Goal: Task Accomplishment & Management: Use online tool/utility

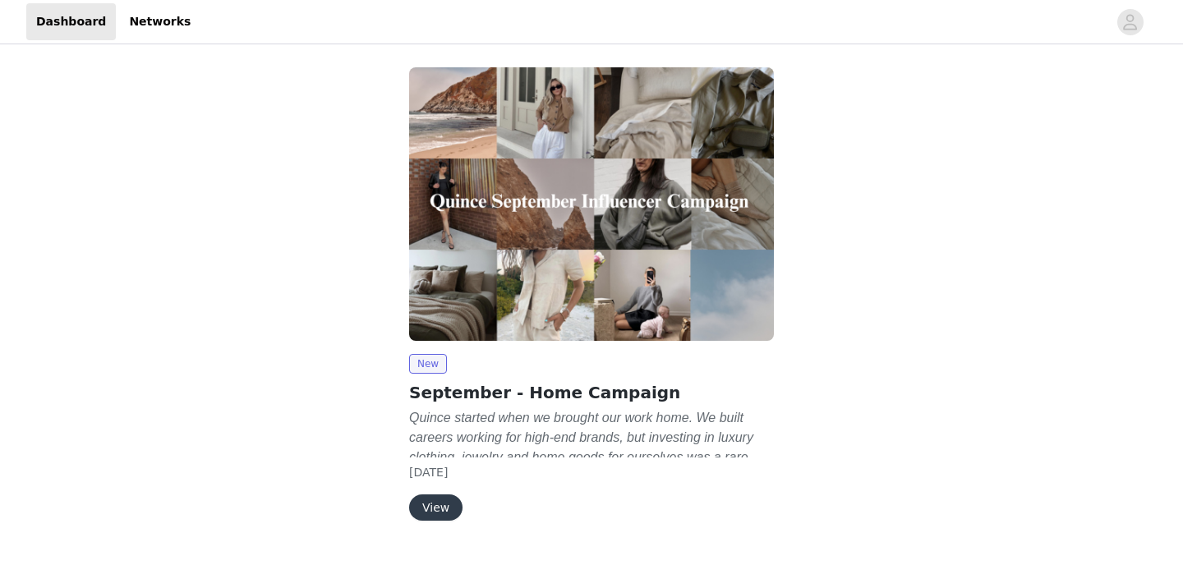
click at [431, 516] on button "View" at bounding box center [435, 508] width 53 height 26
click at [421, 513] on button "View" at bounding box center [435, 508] width 53 height 26
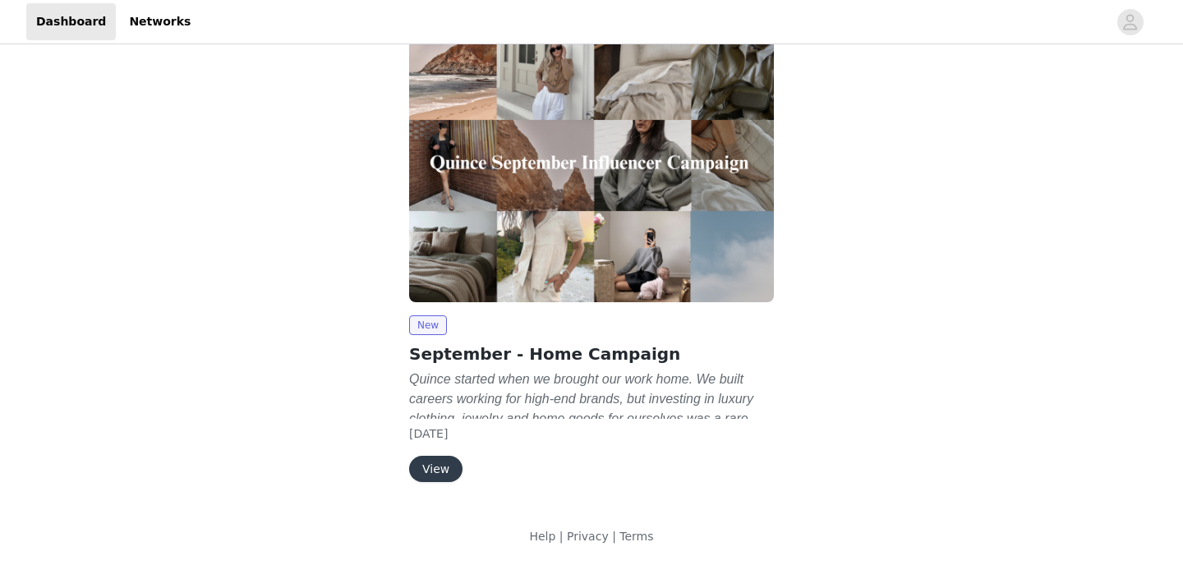
click at [432, 477] on button "View" at bounding box center [435, 469] width 53 height 26
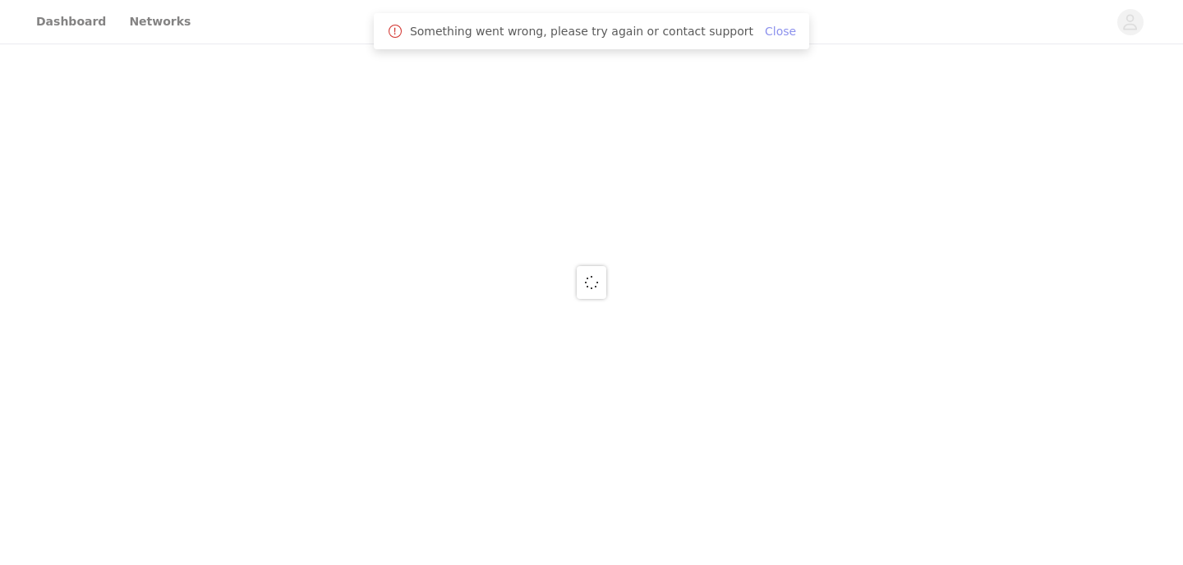
click at [765, 30] on link "Close" at bounding box center [780, 31] width 31 height 13
